Goal: Find specific page/section: Find specific page/section

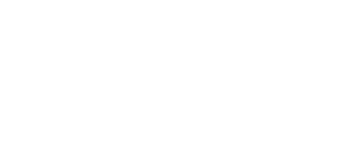
select select
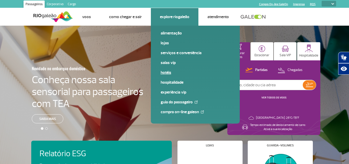
click at [166, 73] on link "Hotéis" at bounding box center [195, 73] width 69 height 6
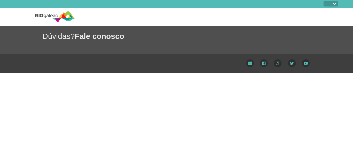
select select
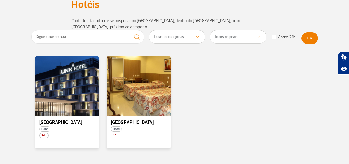
scroll to position [52, 0]
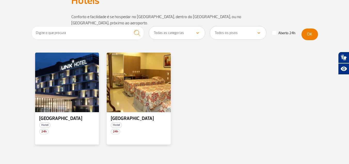
click at [165, 26] on select "Todas as categorias Hotéis" at bounding box center [177, 32] width 56 height 13
select select "352"
click at [149, 26] on select "Todas as categorias Hotéis" at bounding box center [177, 32] width 56 height 13
click at [226, 26] on select "Todos os pisos Área Pública (antes do Raio-X) Desembarque Área Pública Desembar…" at bounding box center [238, 32] width 56 height 13
click at [201, 26] on select "Todas as categorias Hotéis" at bounding box center [177, 32] width 56 height 13
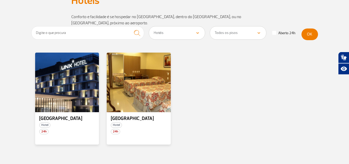
select select
click at [149, 26] on select "Todas as categorias Hotéis" at bounding box center [177, 32] width 56 height 13
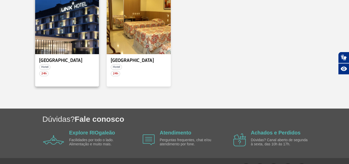
scroll to position [116, 0]
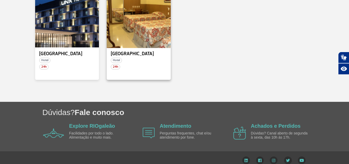
click at [128, 24] on div at bounding box center [138, 17] width 65 height 61
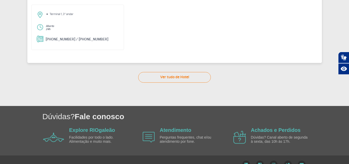
scroll to position [75, 0]
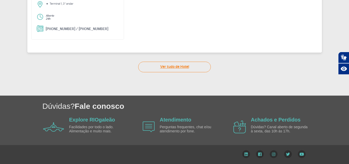
click at [172, 66] on link "Ver tudo de Hotel" at bounding box center [174, 67] width 73 height 11
select select "322"
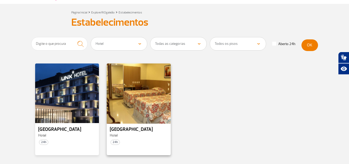
scroll to position [52, 0]
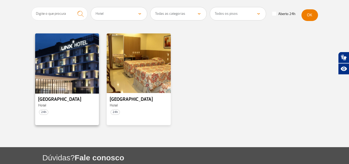
click at [73, 73] on div at bounding box center [66, 63] width 65 height 61
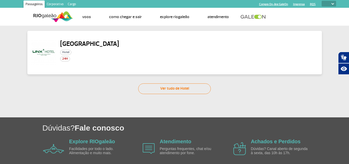
click at [39, 57] on img at bounding box center [43, 52] width 25 height 25
click at [41, 52] on img at bounding box center [43, 52] width 25 height 25
click at [68, 52] on span "Hotel" at bounding box center [65, 52] width 11 height 5
click at [62, 64] on div "Linx Hotel Hotel 24H" at bounding box center [89, 52] width 59 height 25
click at [73, 41] on h2 "Linx Hotel" at bounding box center [89, 44] width 59 height 8
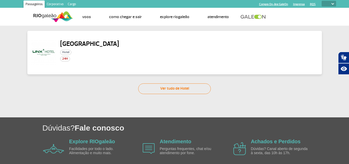
select select "322"
